Goal: Information Seeking & Learning: Compare options

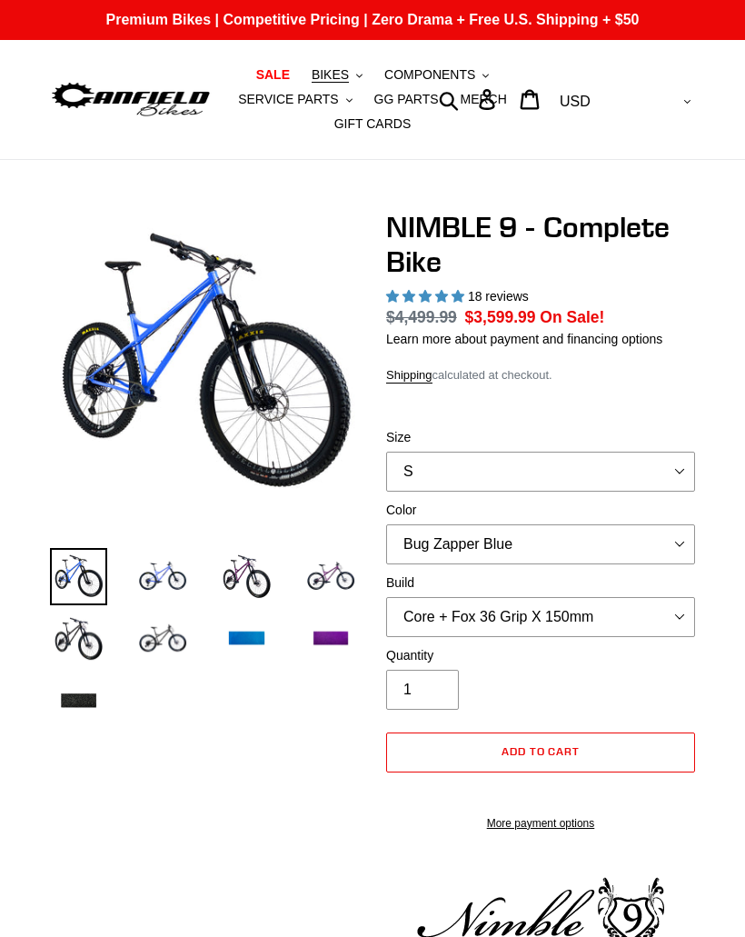
select select "highest-rating"
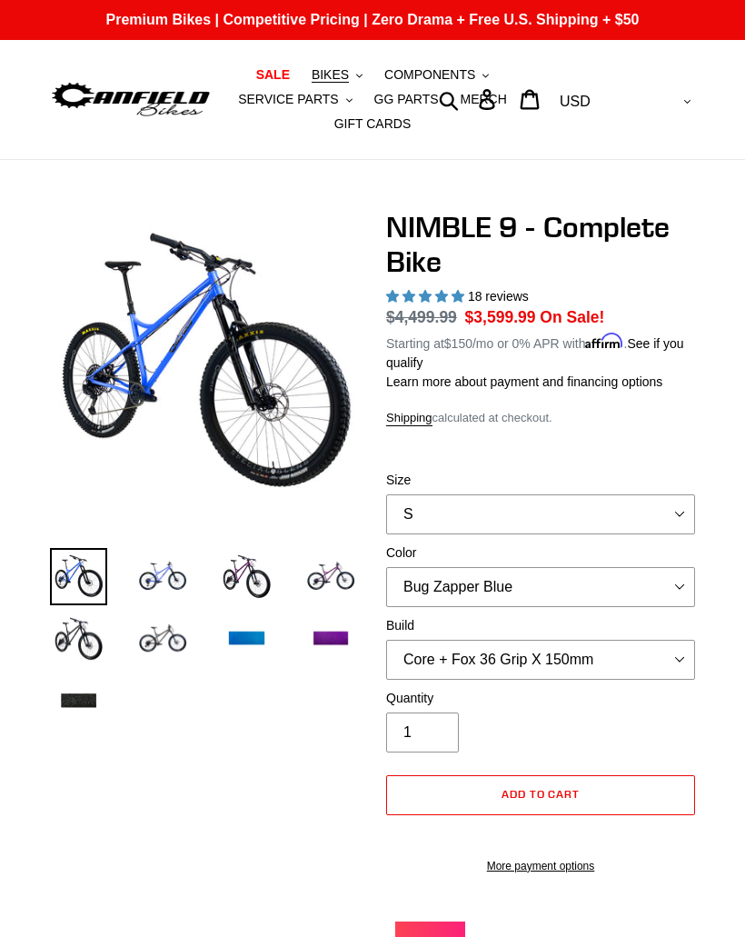
click at [337, 641] on img at bounding box center [331, 639] width 57 height 57
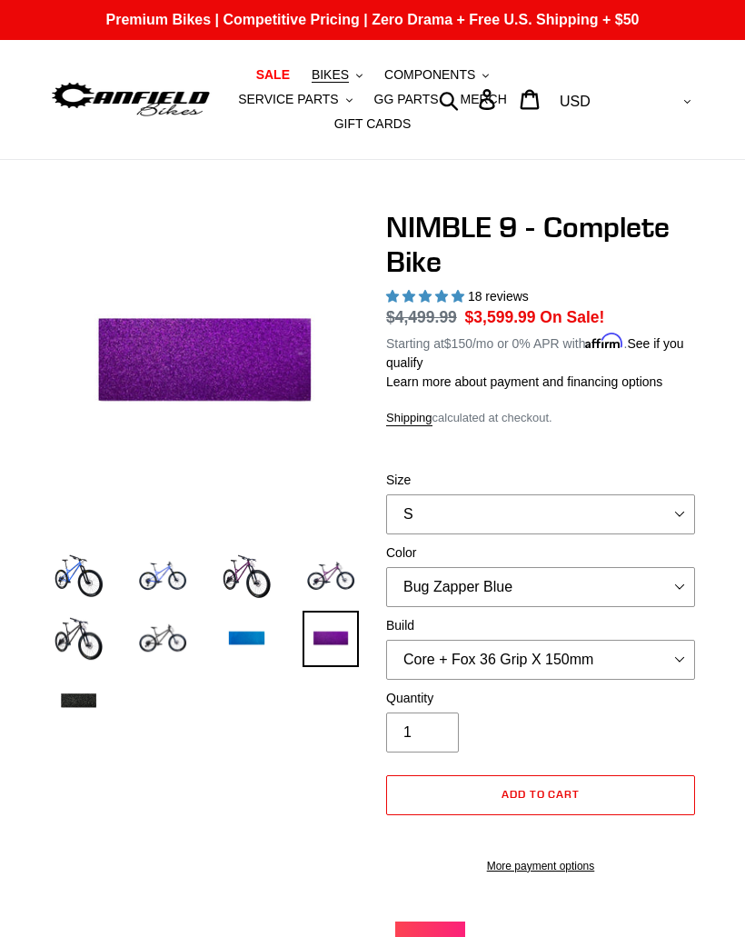
click at [572, 500] on select "S M L XL" at bounding box center [540, 514] width 309 height 40
select select "L"
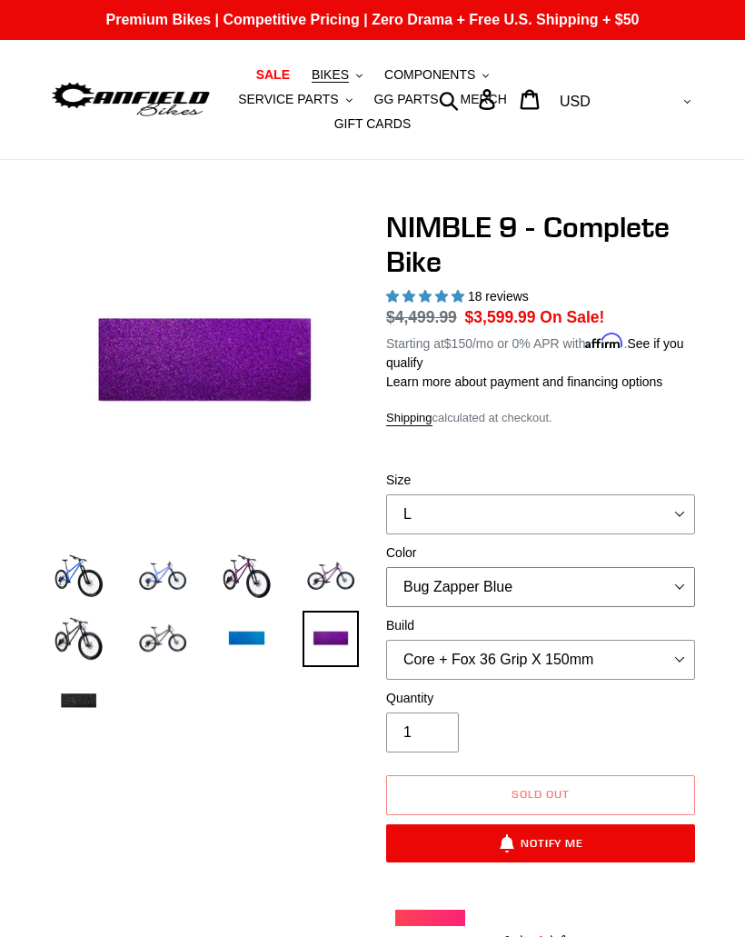
click at [543, 571] on select "Bug Zapper Blue Purple Haze - Sold Out Galaxy Black" at bounding box center [540, 587] width 309 height 40
select select "Purple Haze - Sold Out"
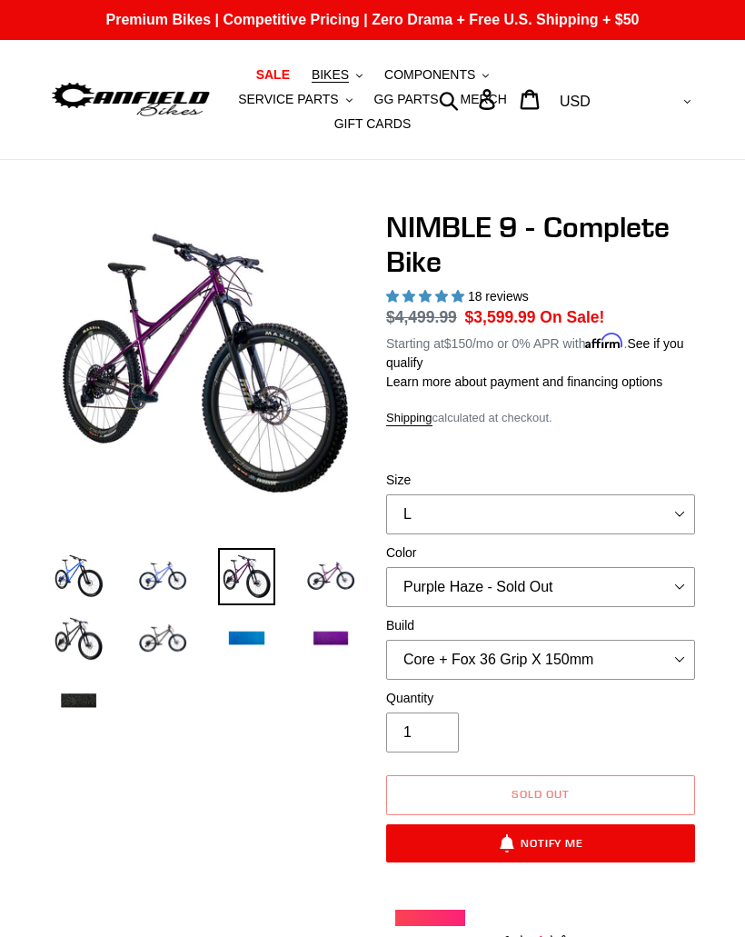
click at [390, 242] on h1 "NIMBLE 9 - Complete Bike" at bounding box center [540, 245] width 309 height 70
click at [353, 76] on button "BIKES .cls-1{fill:#231f20}" at bounding box center [337, 75] width 69 height 25
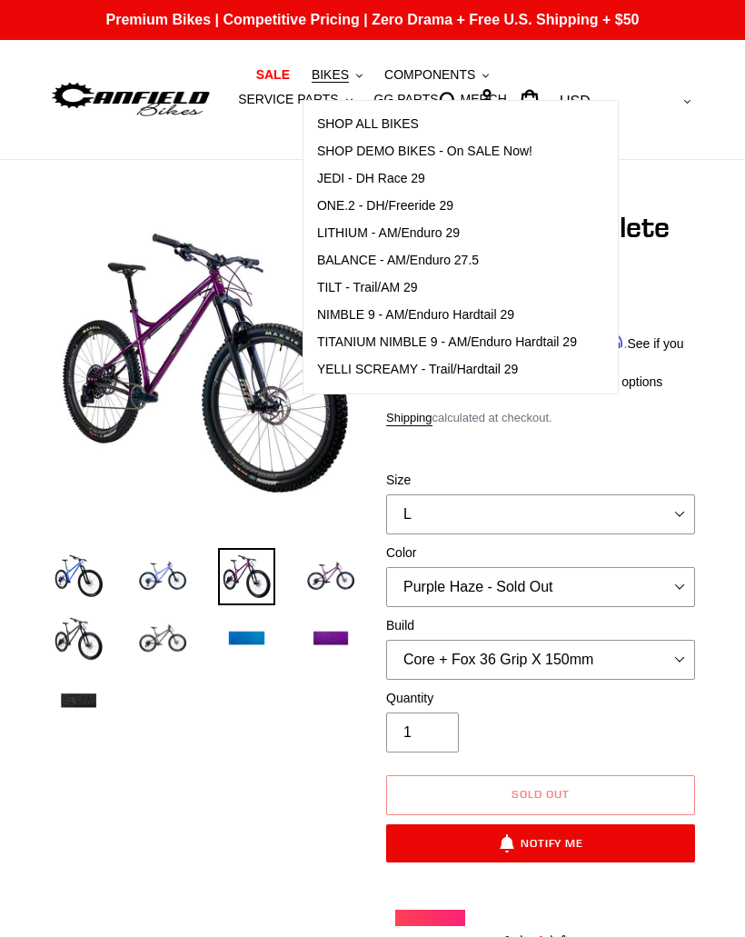
click at [467, 338] on span "TITANIUM NIMBLE 9 - AM/Enduro Hardtail 29" at bounding box center [447, 341] width 260 height 15
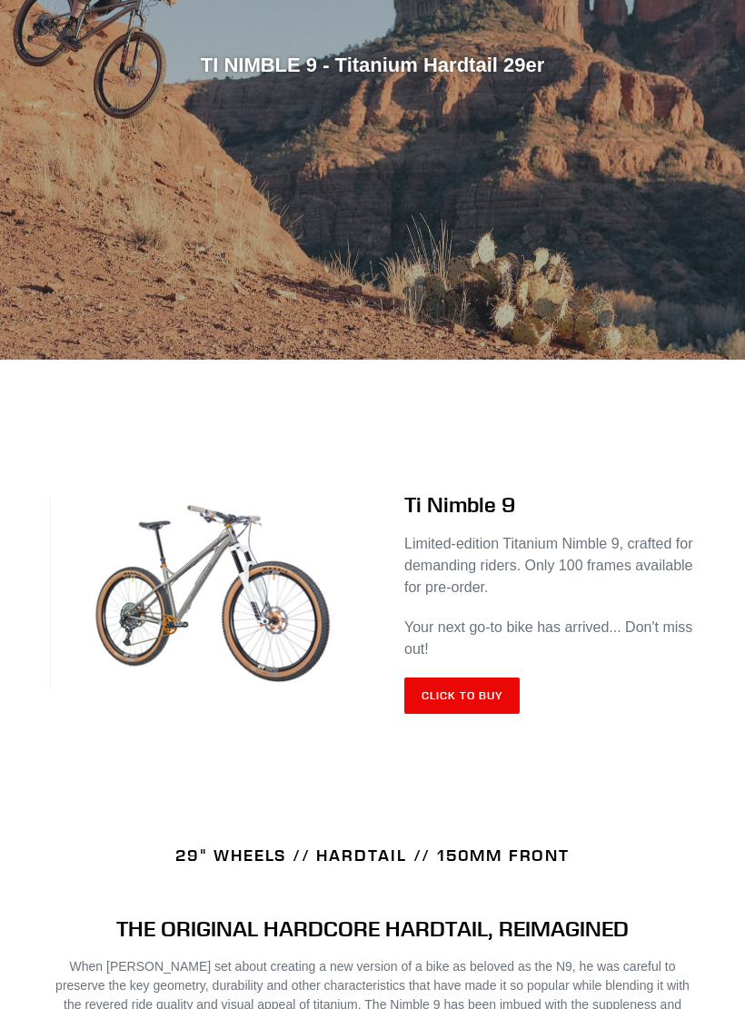
scroll to position [392, 0]
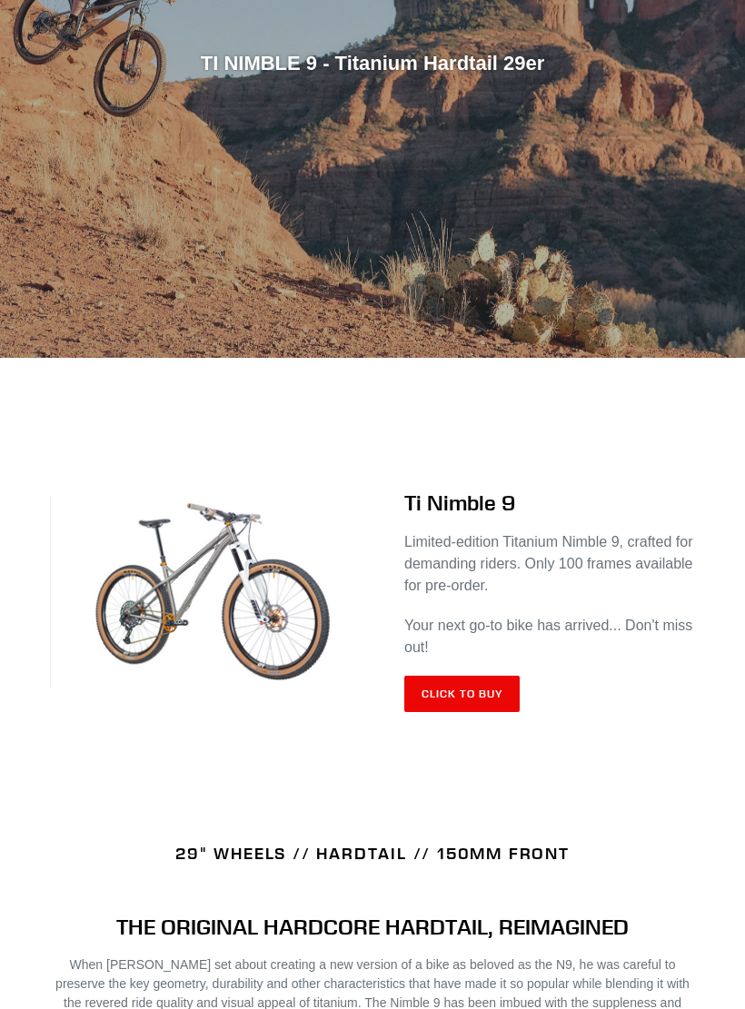
click at [469, 691] on link "Click to Buy" at bounding box center [461, 695] width 115 height 36
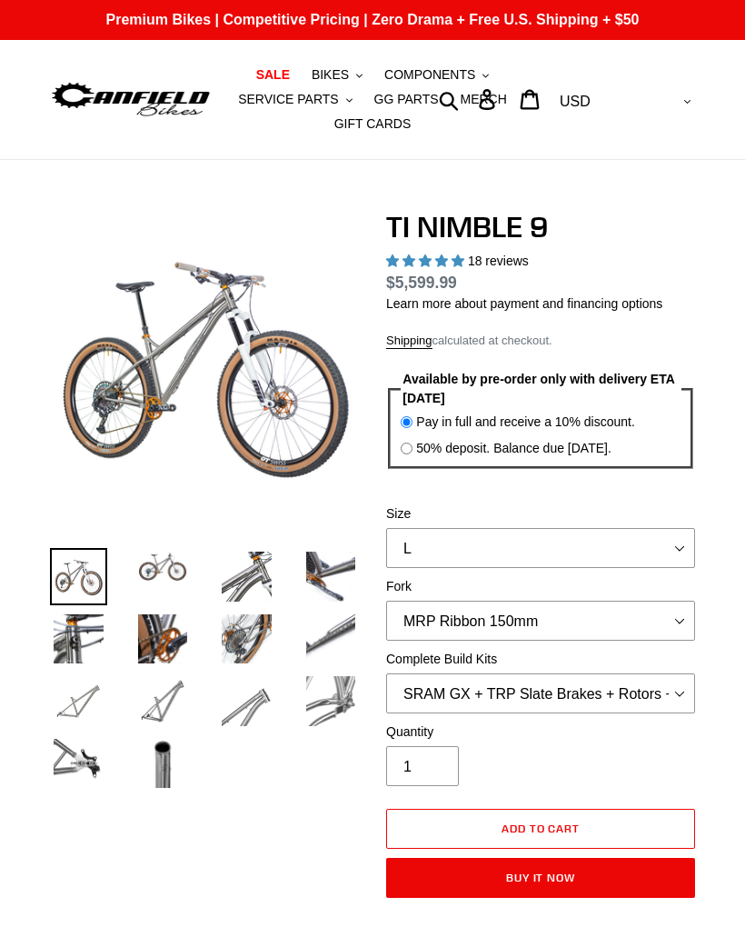
select select "highest-rating"
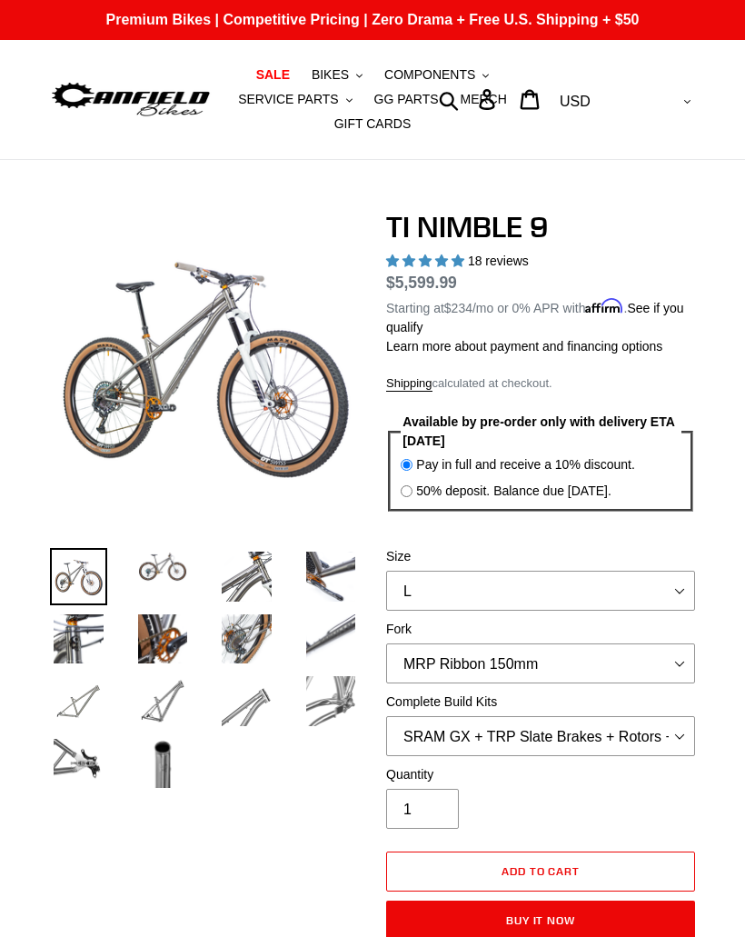
click at [279, 65] on link "SALE" at bounding box center [273, 75] width 52 height 25
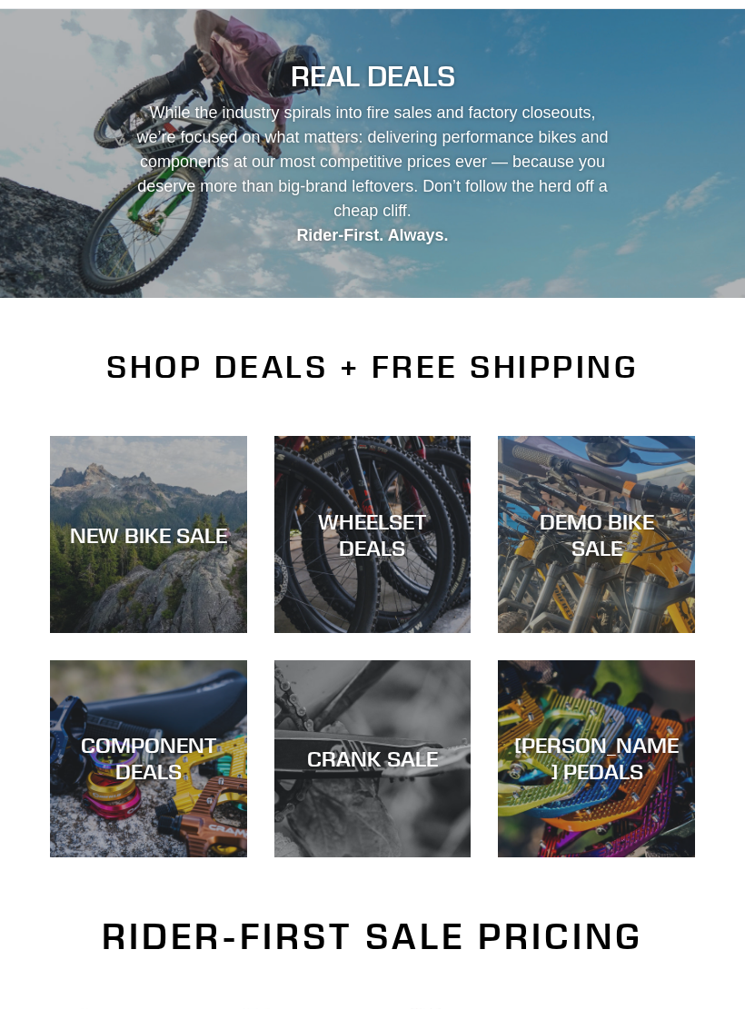
scroll to position [161, 0]
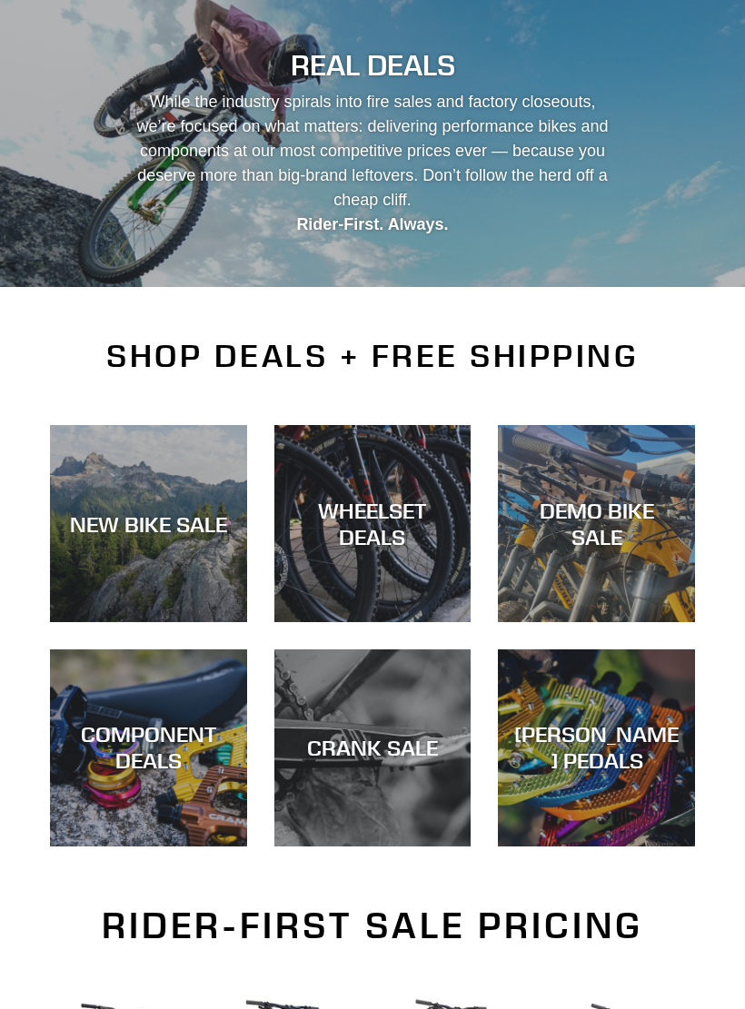
click at [597, 519] on div "DEMO BIKE SALE" at bounding box center [596, 525] width 197 height 53
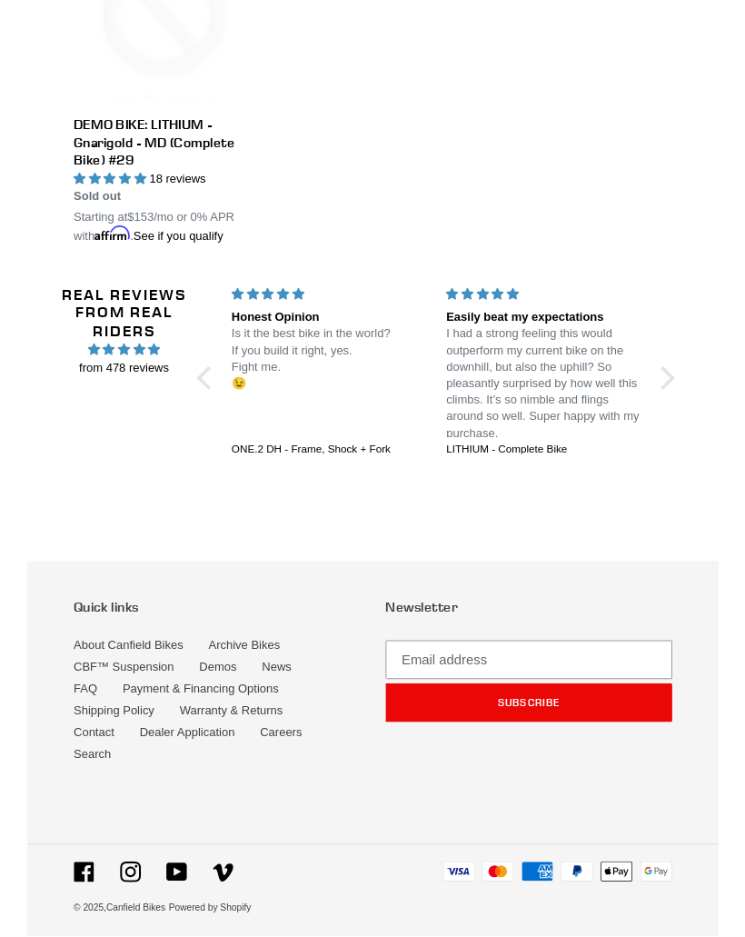
scroll to position [3022, 0]
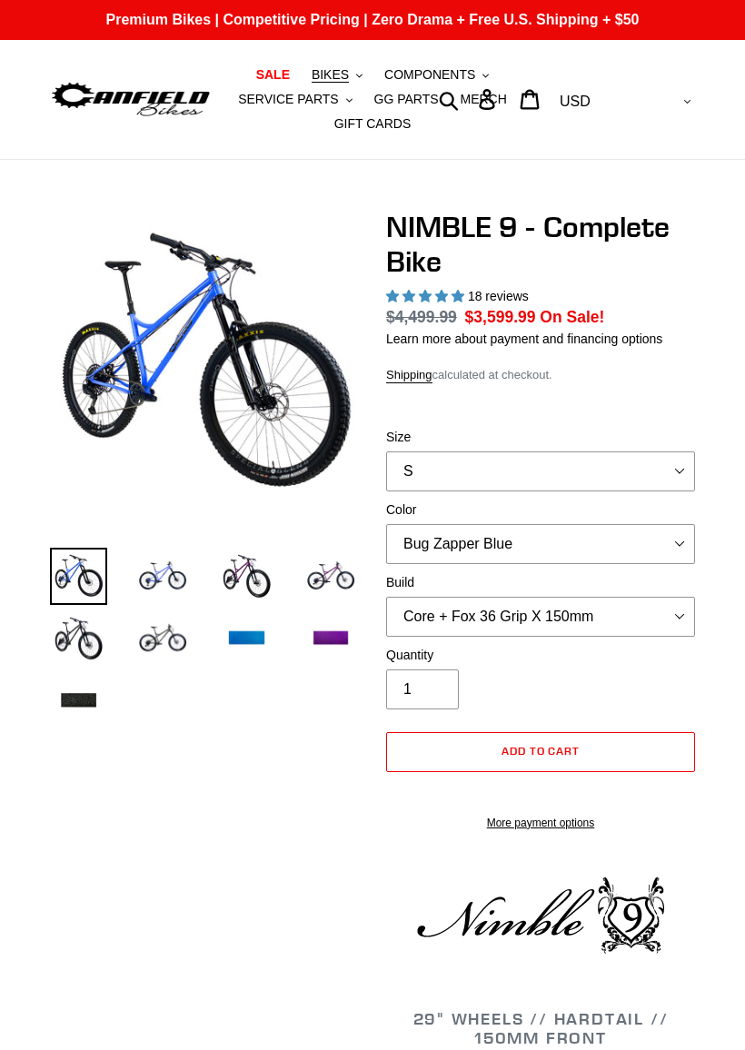
select select "highest-rating"
